Goal: Transaction & Acquisition: Register for event/course

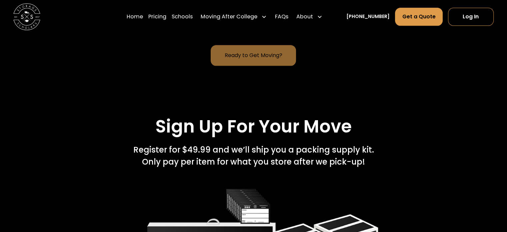
scroll to position [933, 0]
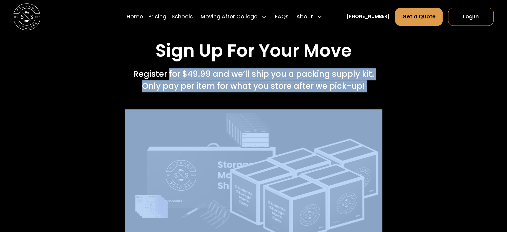
drag, startPoint x: 169, startPoint y: 96, endPoint x: 364, endPoint y: 114, distance: 196.1
click at [364, 114] on div "Sign Up For Your Move Register for $49.99 and we’ll ship you a packing supply k…" at bounding box center [253, 141] width 456 height 202
click at [280, 92] on div "Register for $49.99 and we’ll ship you a packing supply kit.   Only pay per ite…" at bounding box center [253, 80] width 241 height 24
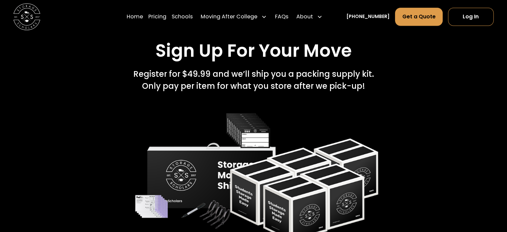
drag, startPoint x: 280, startPoint y: 97, endPoint x: 365, endPoint y: 111, distance: 86.4
click at [365, 92] on div "Register for $49.99 and we’ll ship you a packing supply kit.   Only pay per ite…" at bounding box center [253, 80] width 241 height 24
click at [251, 92] on div "Register for $49.99 and we’ll ship you a packing supply kit.   Only pay per ite…" at bounding box center [253, 80] width 241 height 24
drag, startPoint x: 322, startPoint y: 105, endPoint x: 184, endPoint y: 98, distance: 138.5
click at [122, 89] on div "Sign Up For Your Move Register for $49.99 and we’ll ship you a packing supply k…" at bounding box center [253, 66] width 456 height 52
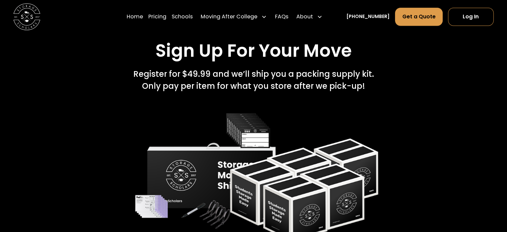
click at [266, 92] on div "Register for $49.99 and we’ll ship you a packing supply kit.   Only pay per ite…" at bounding box center [253, 80] width 241 height 24
click at [335, 92] on div "Register for $49.99 and we’ll ship you a packing supply kit.   Only pay per ite…" at bounding box center [253, 80] width 241 height 24
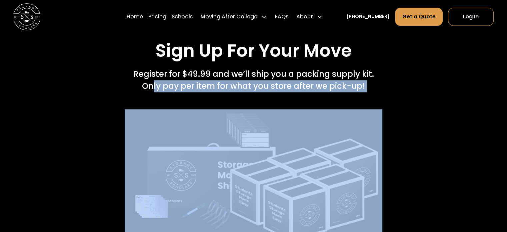
drag, startPoint x: 162, startPoint y: 109, endPoint x: 356, endPoint y: 122, distance: 194.4
click at [356, 122] on div "Sign Up For Your Move Register for $49.99 and we’ll ship you a packing supply k…" at bounding box center [253, 141] width 456 height 202
click at [395, 123] on div "Sign Up For Your Move Register for $49.99 and we’ll ship you a packing supply k…" at bounding box center [253, 141] width 456 height 202
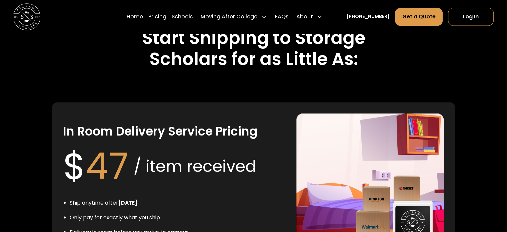
scroll to position [1267, 0]
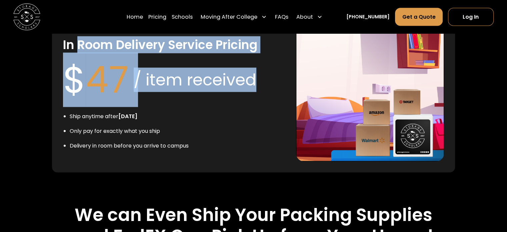
drag, startPoint x: 79, startPoint y: 67, endPoint x: 266, endPoint y: 91, distance: 188.8
click at [266, 91] on div "In Room Delivery Service Pricing $ 47 / item received Ship anytime after [DATE]…" at bounding box center [174, 93] width 222 height 135
click at [217, 52] on h3 "In Room Delivery Service Pricing" at bounding box center [160, 45] width 194 height 16
click at [211, 92] on div "/ item received" at bounding box center [195, 79] width 123 height 24
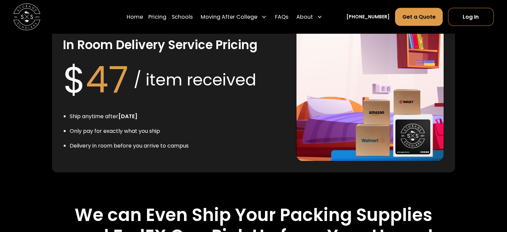
click at [176, 52] on h3 "In Room Delivery Service Pricing" at bounding box center [160, 45] width 194 height 16
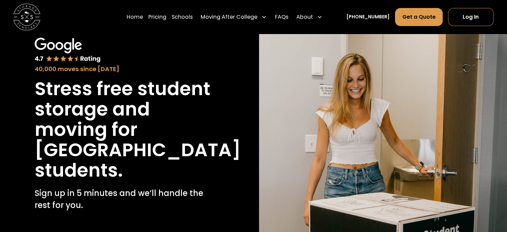
scroll to position [0, 0]
